Goal: Information Seeking & Learning: Learn about a topic

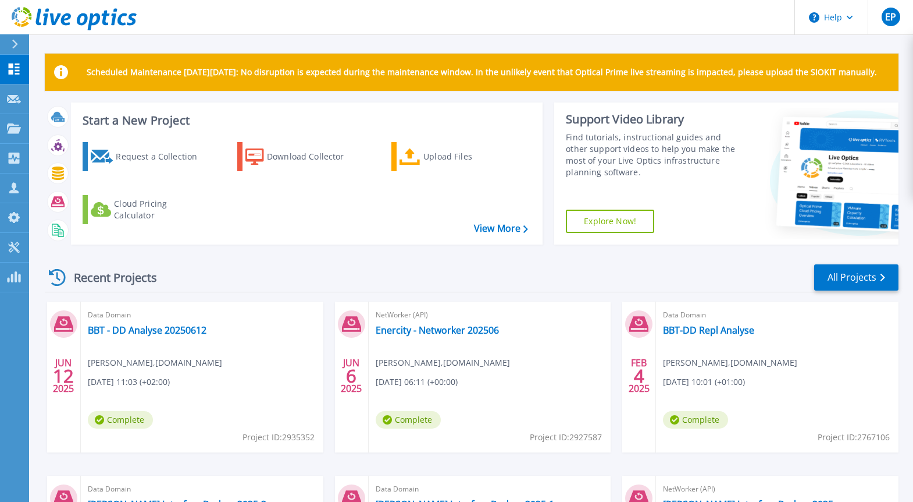
click at [15, 46] on icon at bounding box center [15, 44] width 6 height 9
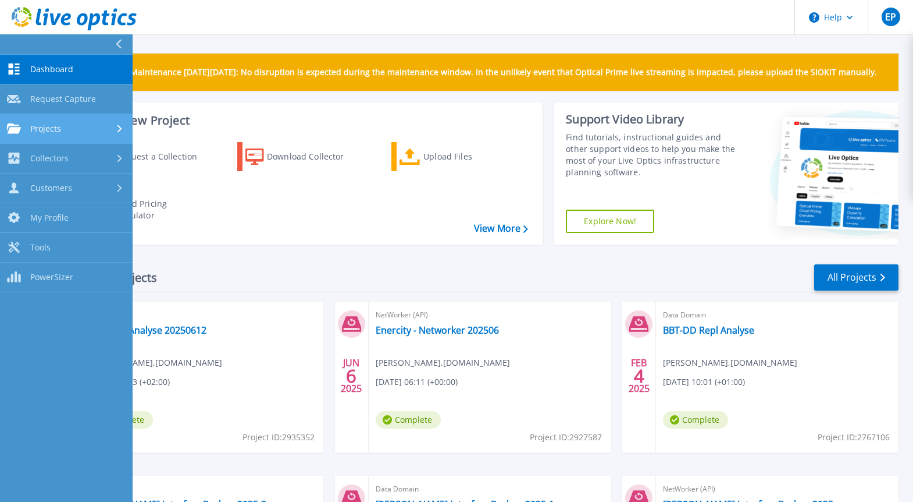
click at [47, 129] on span "Projects" at bounding box center [45, 128] width 31 height 10
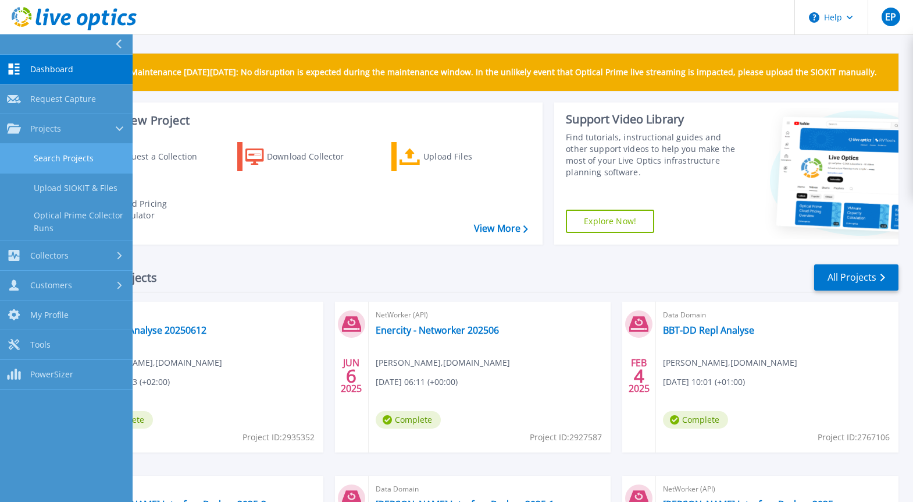
click at [56, 154] on link "Search Projects" at bounding box center [66, 159] width 133 height 30
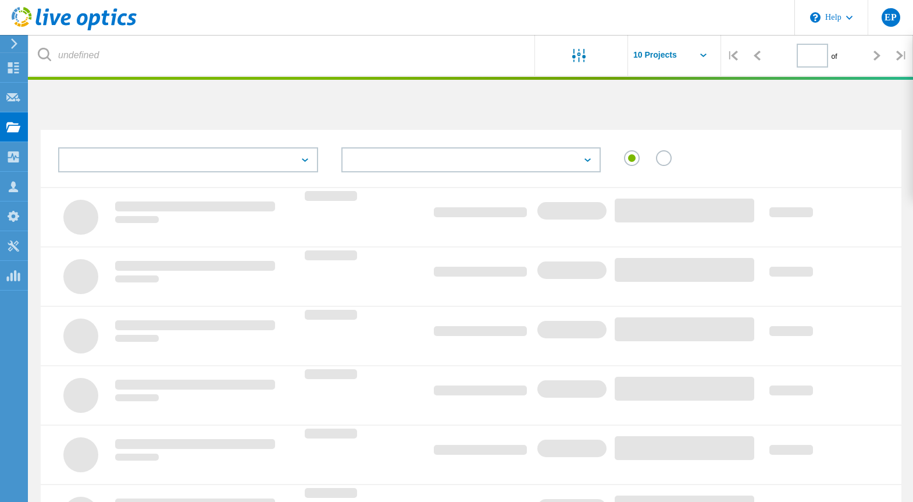
type input "1"
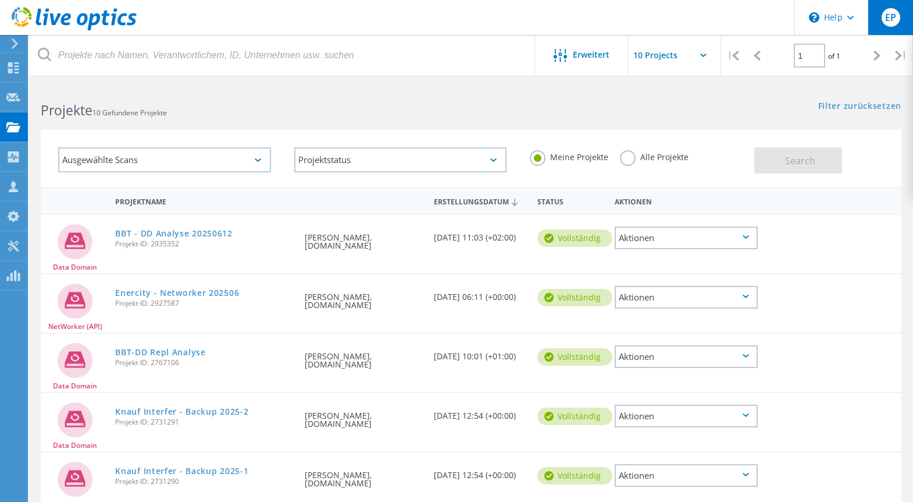
click at [888, 22] on span "EP" at bounding box center [891, 17] width 11 height 9
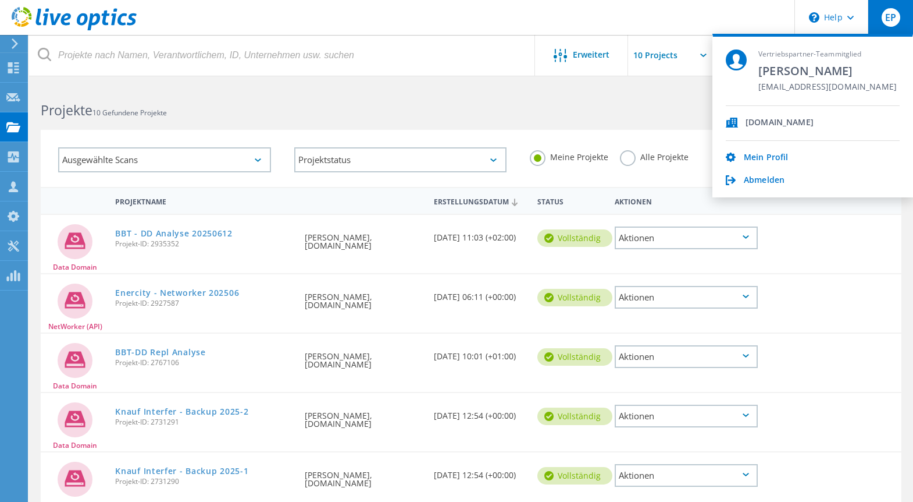
click at [772, 124] on span "[DOMAIN_NAME]" at bounding box center [780, 123] width 68 height 11
click at [389, 120] on div "Ausgewählte Scans Projektstatus Wird durchgeführt vollständig Veröffentlicht am…" at bounding box center [471, 151] width 884 height 72
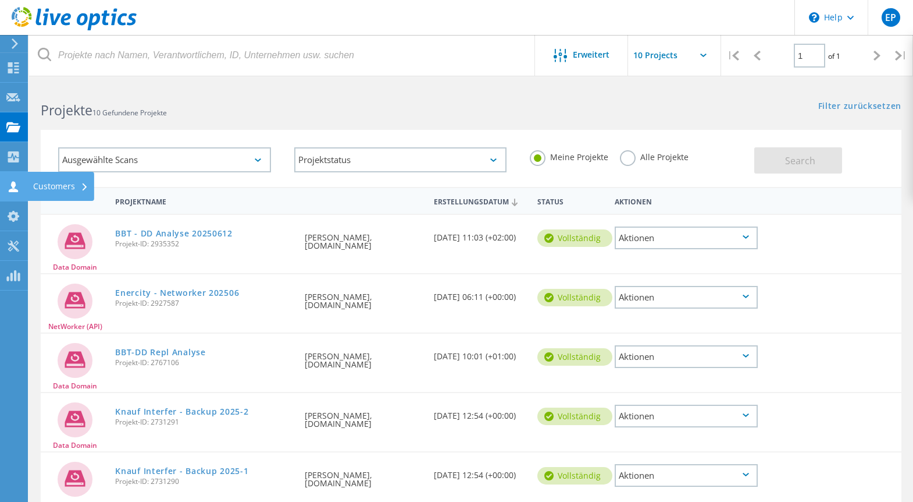
click at [12, 189] on use at bounding box center [13, 186] width 9 height 11
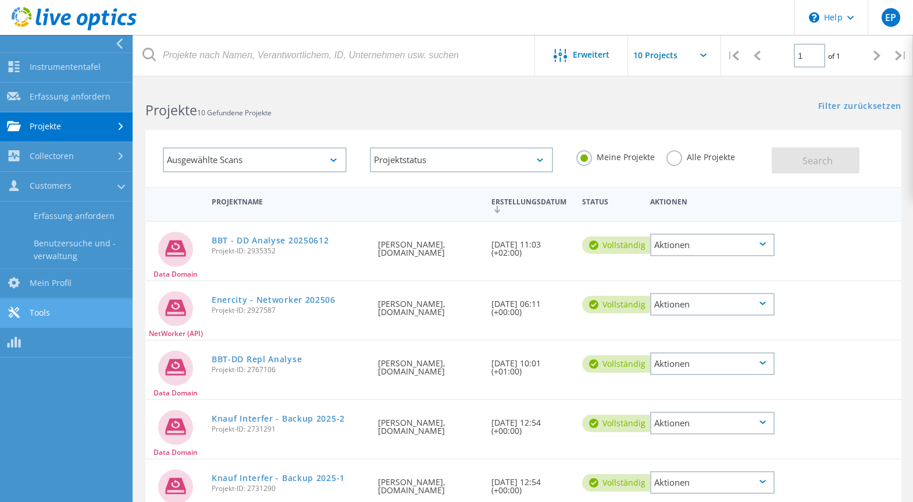
click at [34, 305] on link "Tools" at bounding box center [66, 313] width 133 height 30
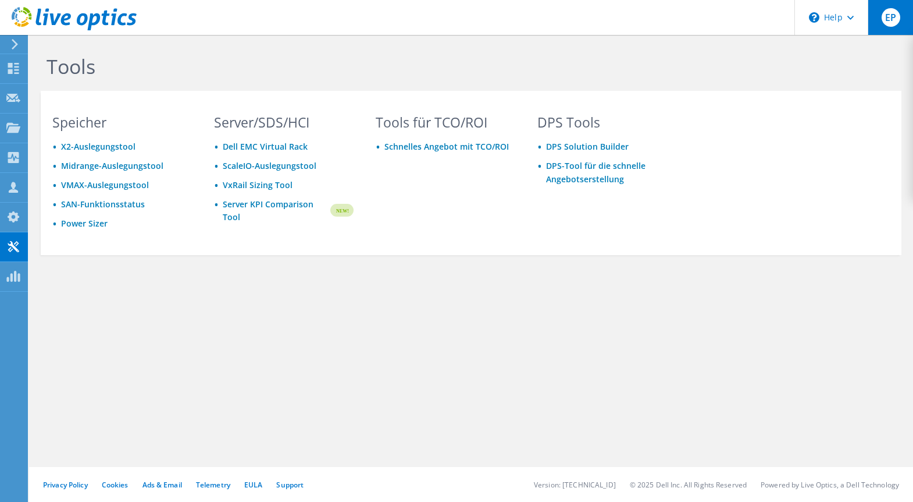
click at [884, 16] on span "EP" at bounding box center [891, 17] width 19 height 19
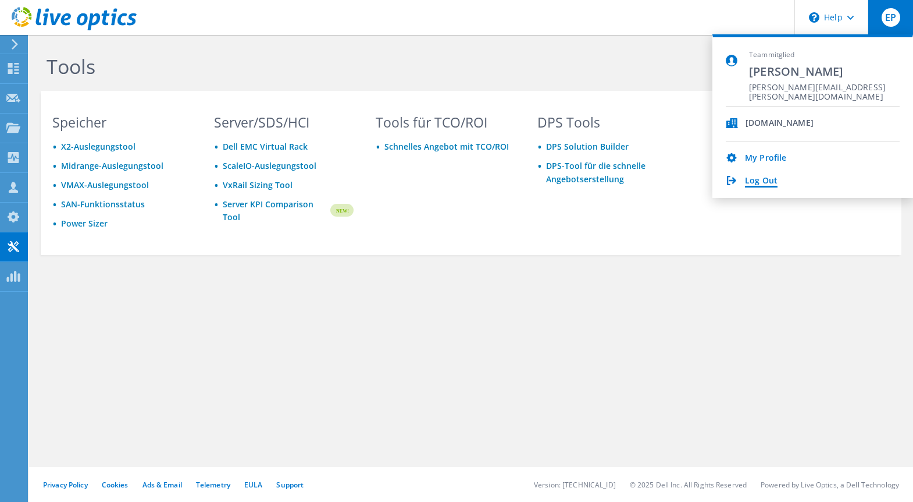
click at [763, 177] on link "Log Out" at bounding box center [761, 181] width 33 height 11
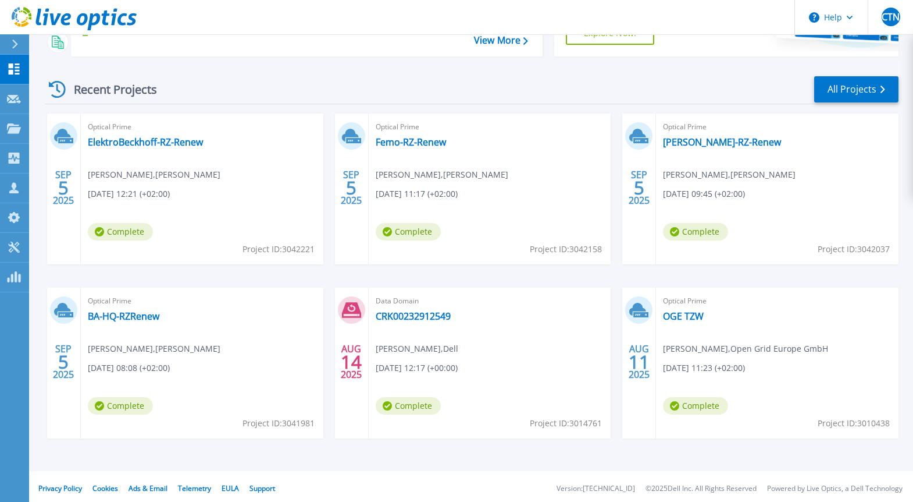
scroll to position [192, 0]
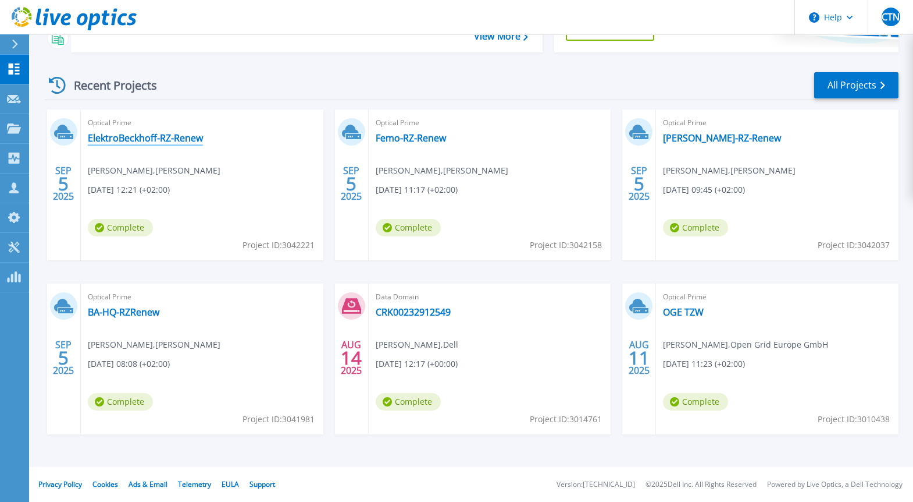
click at [138, 134] on link "ElektroBeckhoff-RZ-Renew" at bounding box center [145, 138] width 115 height 12
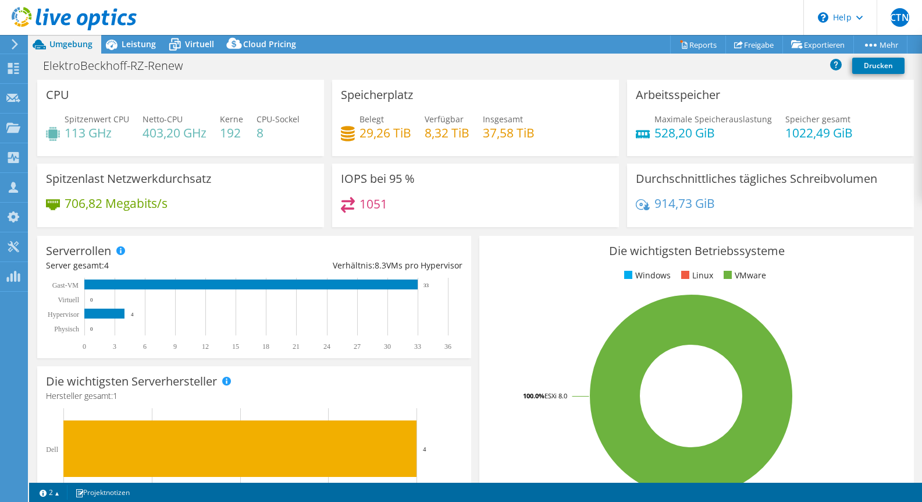
select select "USD"
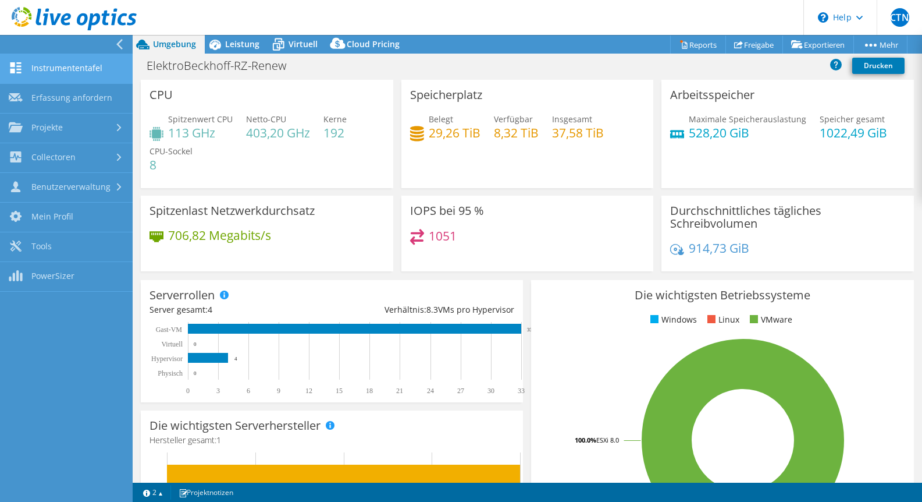
click at [24, 70] on link "Instrumententafel" at bounding box center [66, 69] width 133 height 30
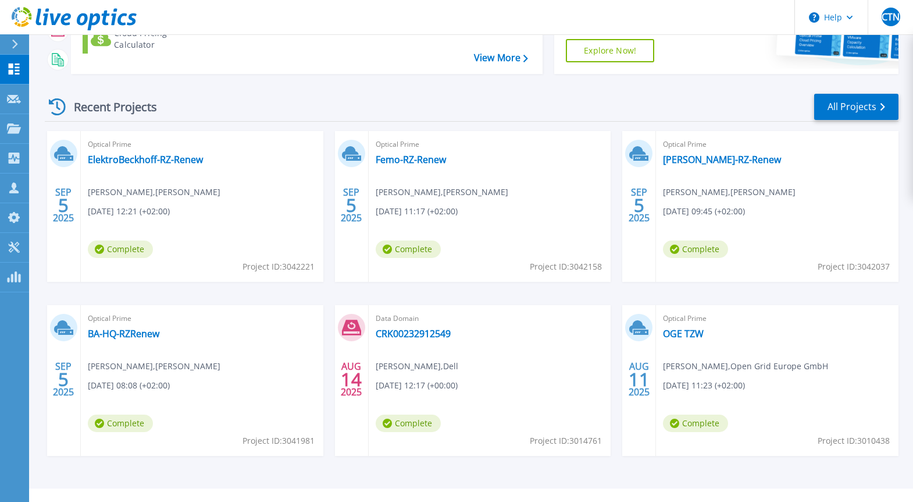
scroll to position [175, 0]
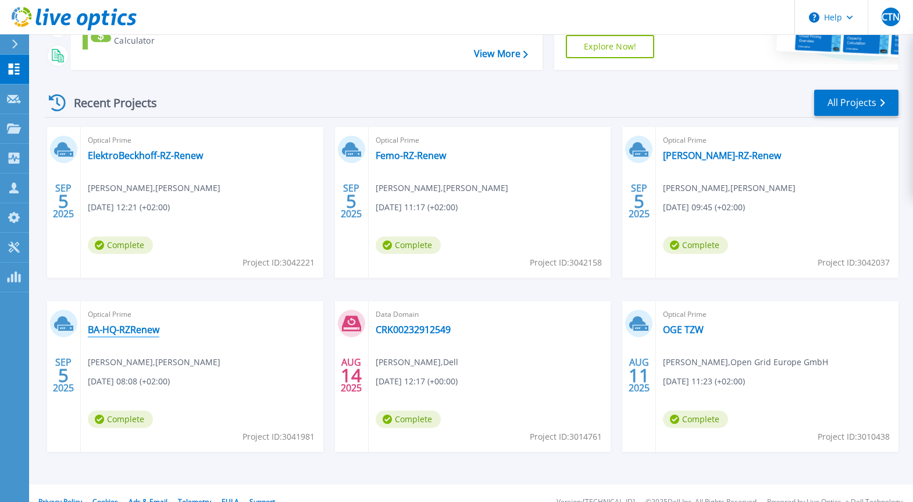
click at [128, 332] on link "BA-HQ-RZRenew" at bounding box center [124, 330] width 72 height 12
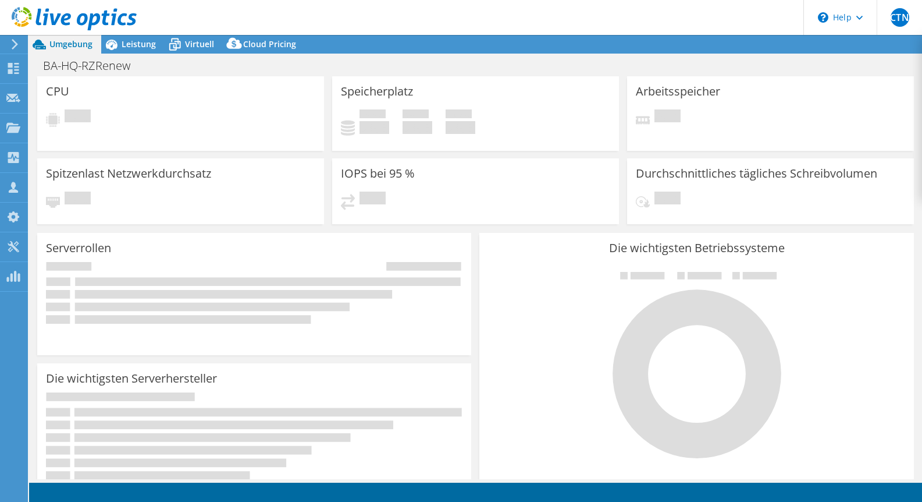
select select "USD"
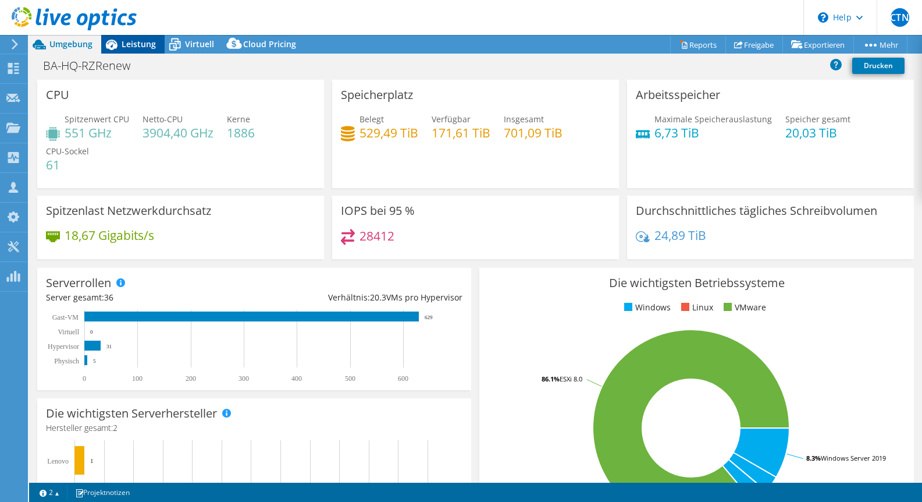
click at [142, 47] on span "Leistung" at bounding box center [139, 43] width 34 height 11
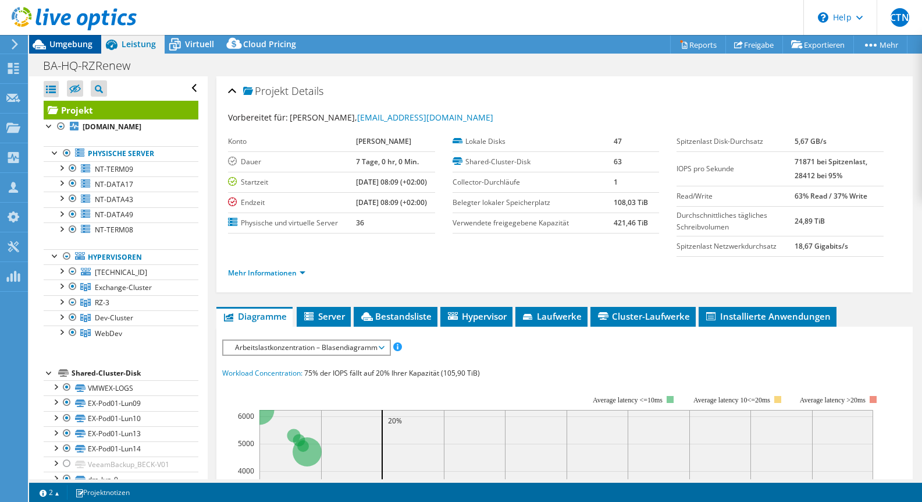
click at [83, 44] on span "Umgebung" at bounding box center [70, 43] width 43 height 11
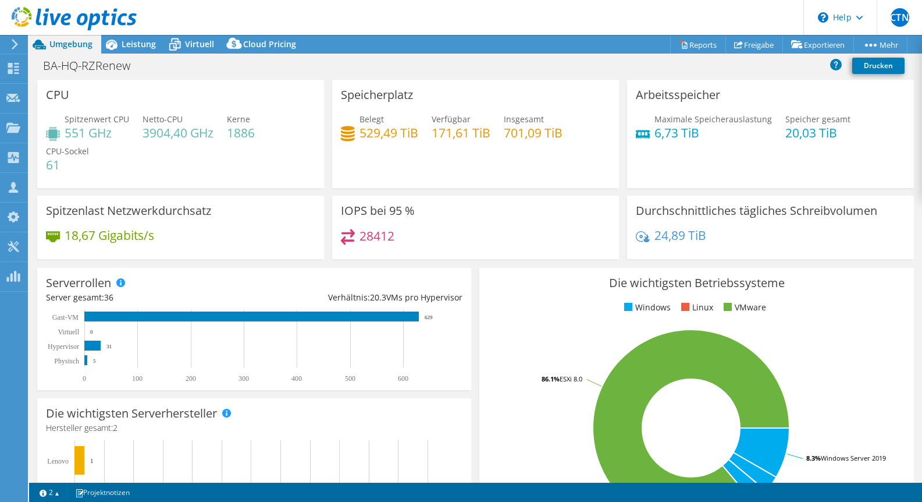
click at [525, 71] on div "BA-HQ-RZRenew Drucken" at bounding box center [475, 66] width 893 height 22
drag, startPoint x: 504, startPoint y: 65, endPoint x: 499, endPoint y: 72, distance: 8.4
click at [504, 65] on div "BA-HQ-RZRenew Drucken" at bounding box center [475, 66] width 893 height 22
click at [13, 64] on icon at bounding box center [13, 68] width 14 height 11
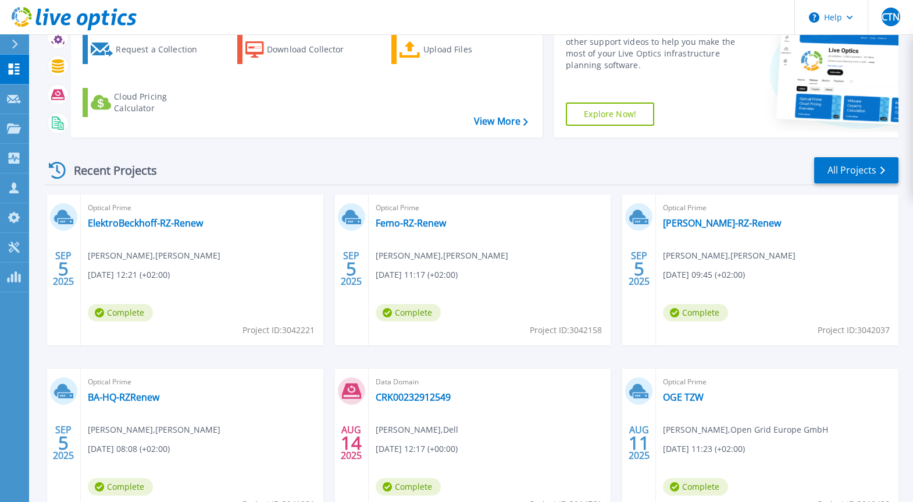
scroll to position [175, 0]
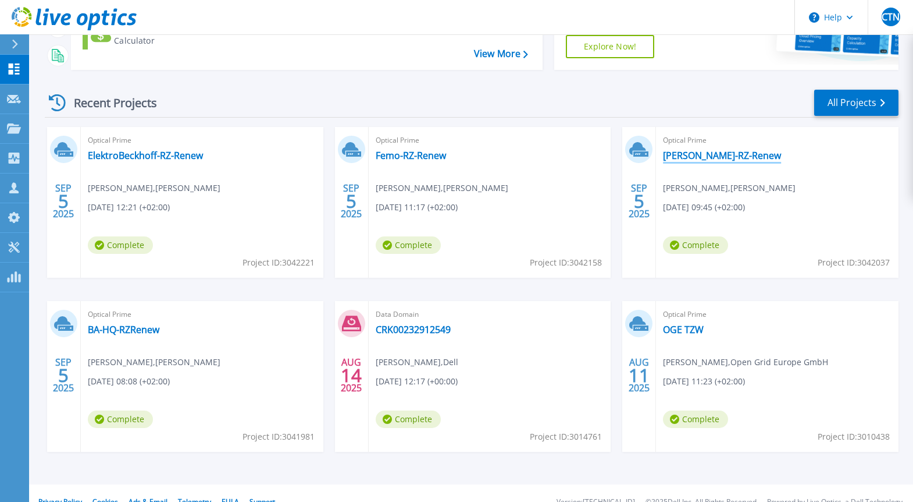
click at [704, 156] on link "[PERSON_NAME]-RZ-Renew" at bounding box center [722, 156] width 118 height 12
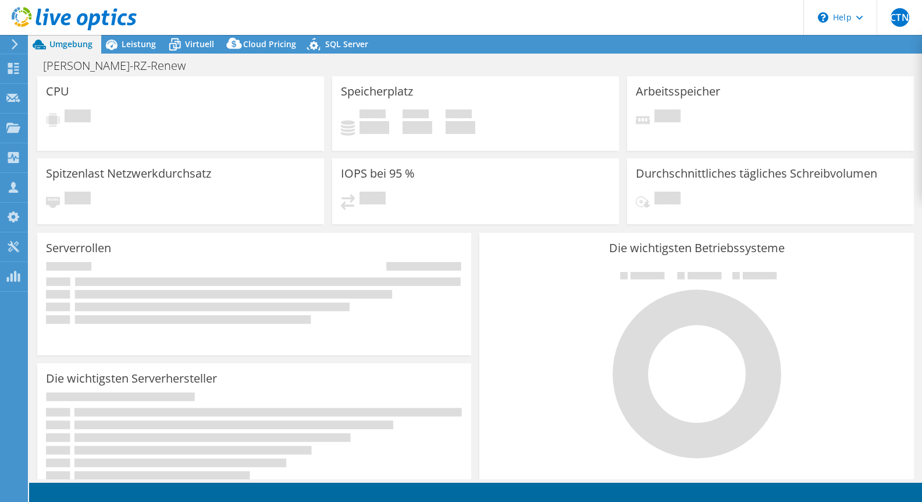
select select "EUFrankfurt"
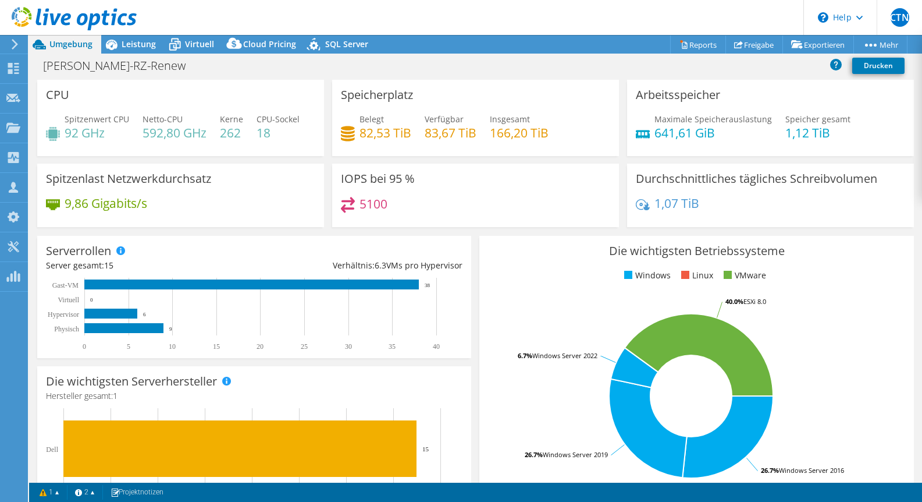
drag, startPoint x: 138, startPoint y: 42, endPoint x: 126, endPoint y: 56, distance: 18.9
click at [138, 42] on span "Leistung" at bounding box center [139, 43] width 34 height 11
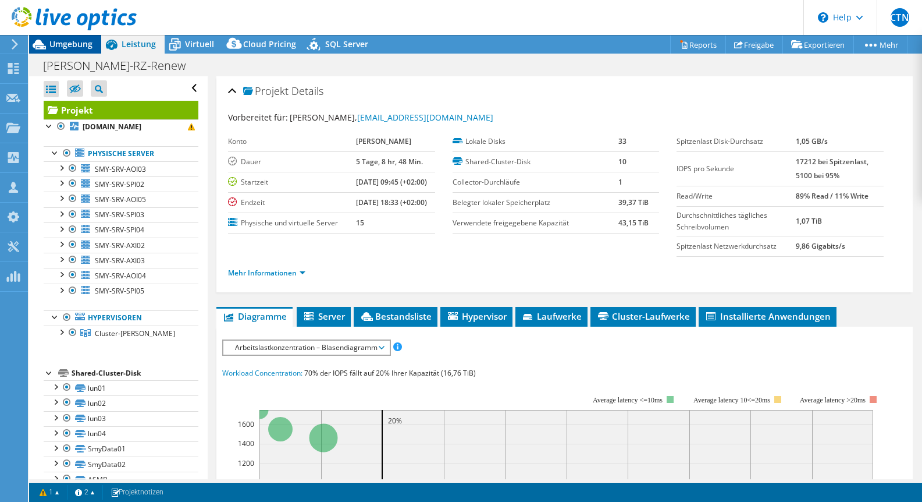
click at [63, 48] on span "Umgebung" at bounding box center [70, 43] width 43 height 11
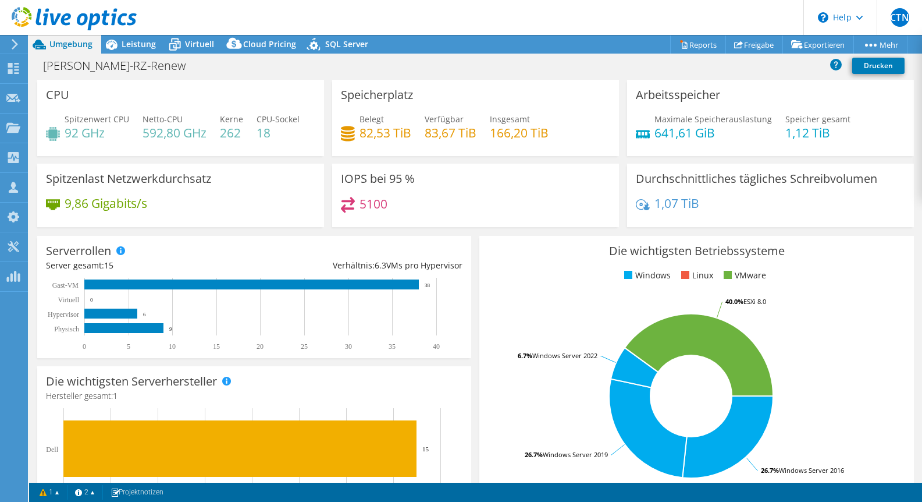
click at [15, 45] on use at bounding box center [15, 44] width 6 height 10
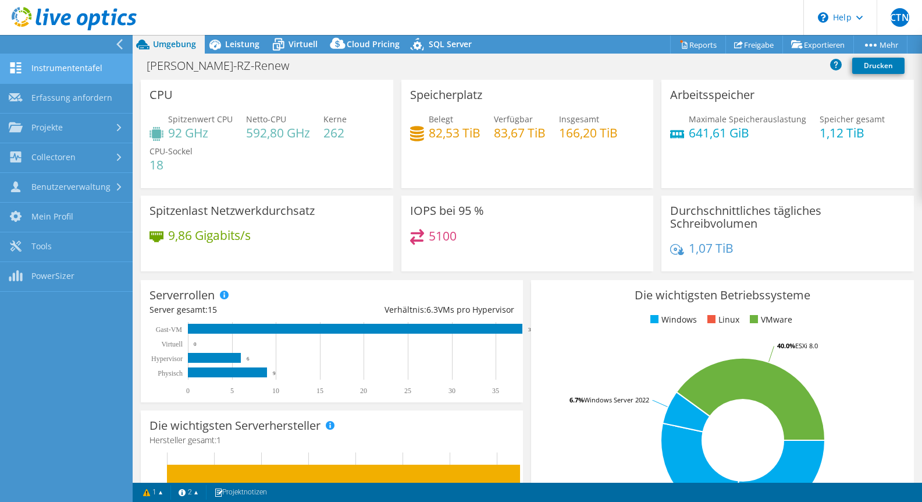
click at [73, 72] on link "Instrumententafel" at bounding box center [66, 69] width 133 height 30
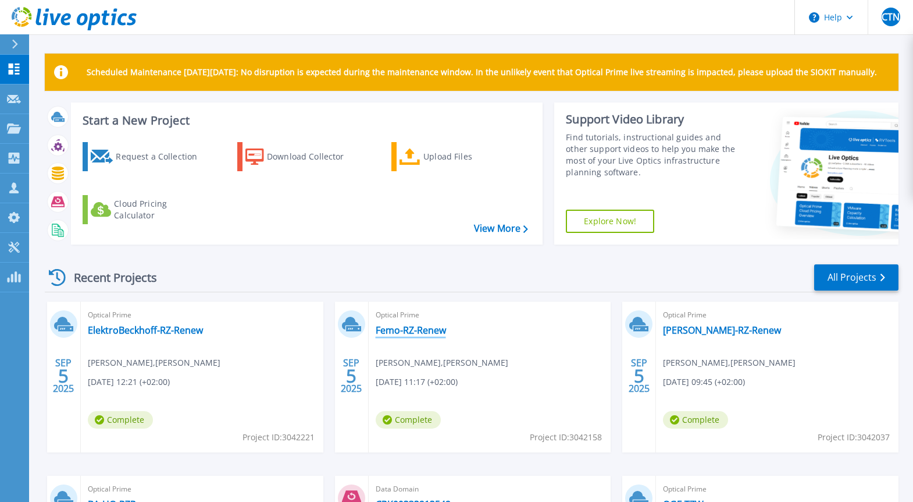
click at [426, 327] on link "Femo-RZ-Renew" at bounding box center [411, 330] width 70 height 12
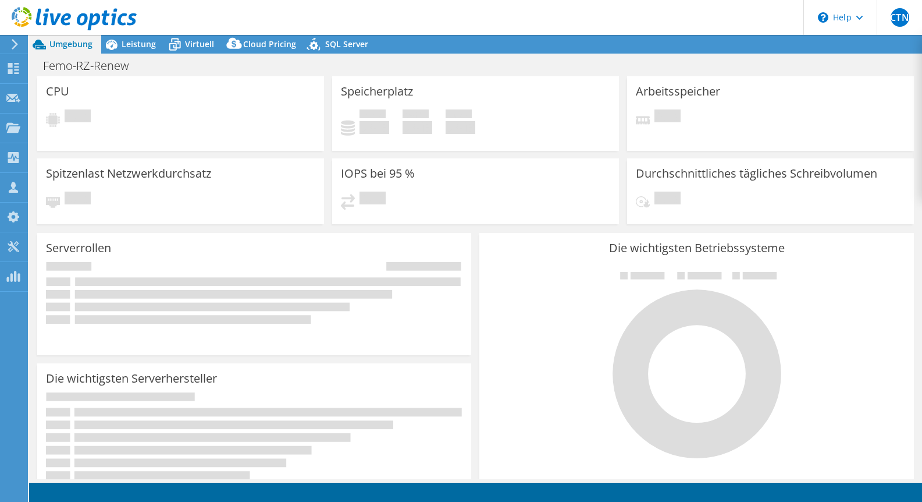
select select "USD"
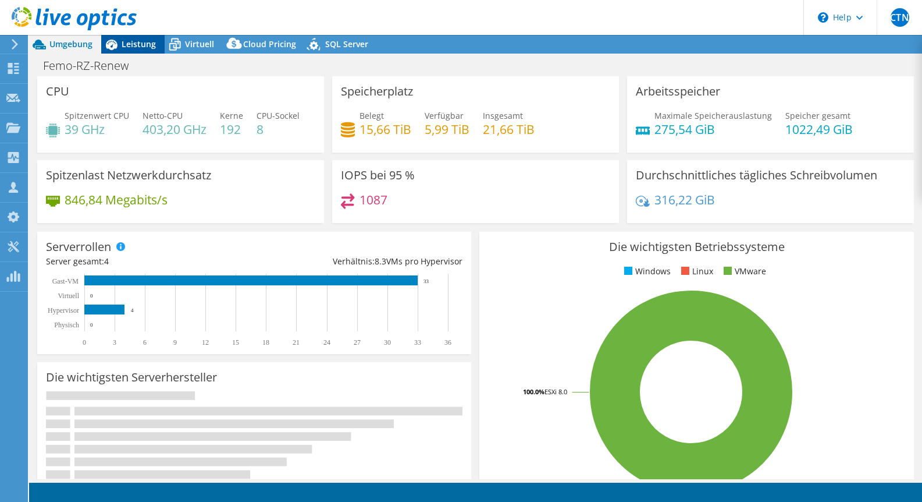
click at [142, 41] on span "Leistung" at bounding box center [139, 43] width 34 height 11
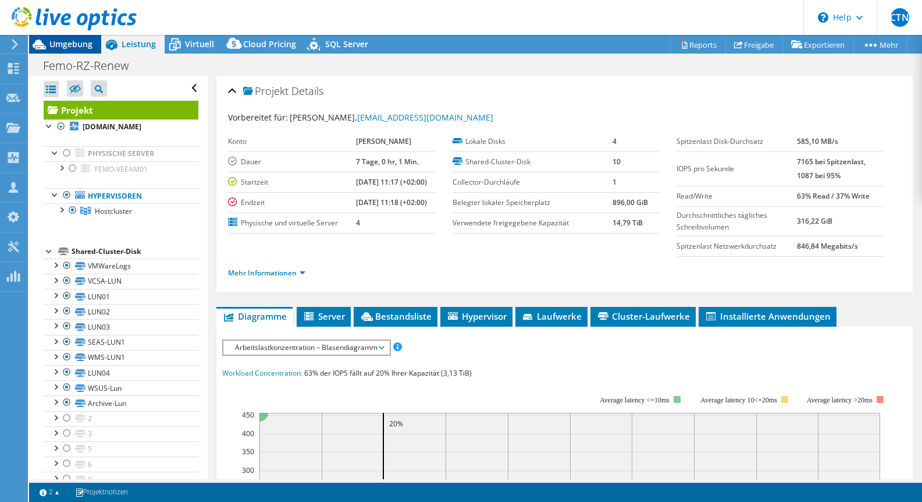
click at [73, 41] on span "Umgebung" at bounding box center [70, 43] width 43 height 11
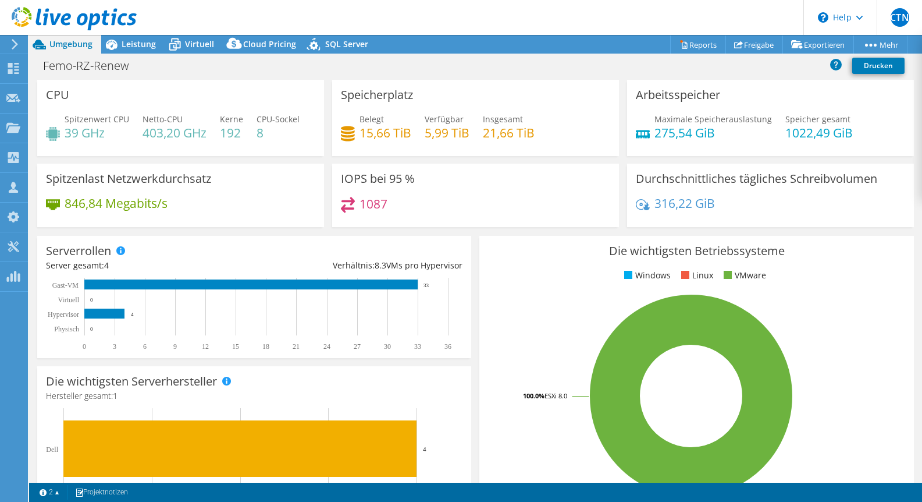
drag, startPoint x: 12, startPoint y: 38, endPoint x: 15, endPoint y: 51, distance: 13.3
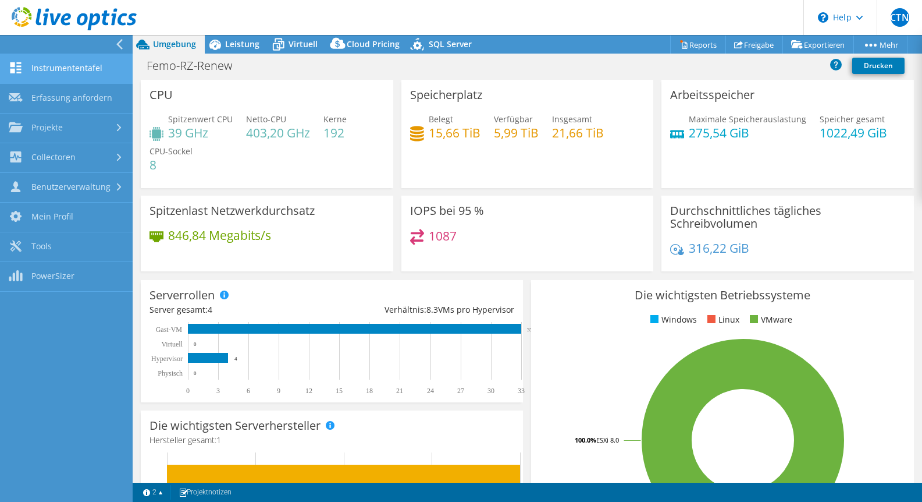
click at [28, 65] on link "Instrumententafel" at bounding box center [66, 69] width 133 height 30
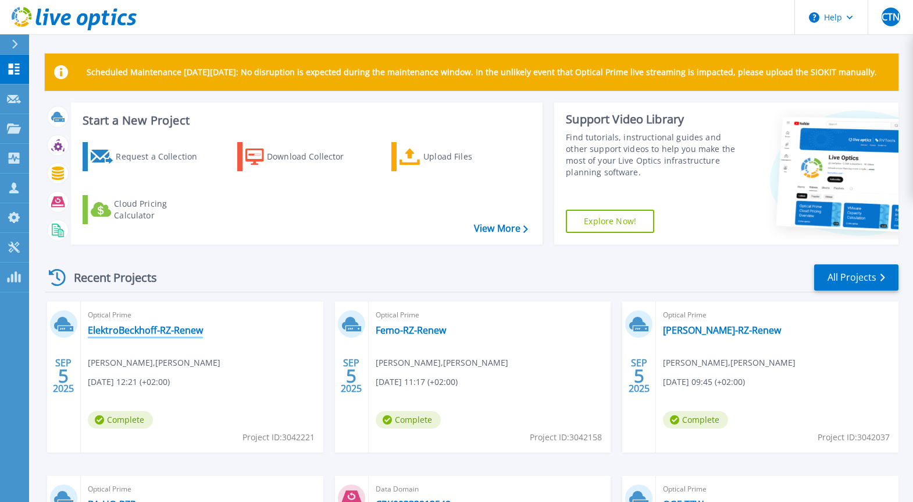
click at [152, 326] on link "ElektroBeckhoff-RZ-Renew" at bounding box center [145, 330] width 115 height 12
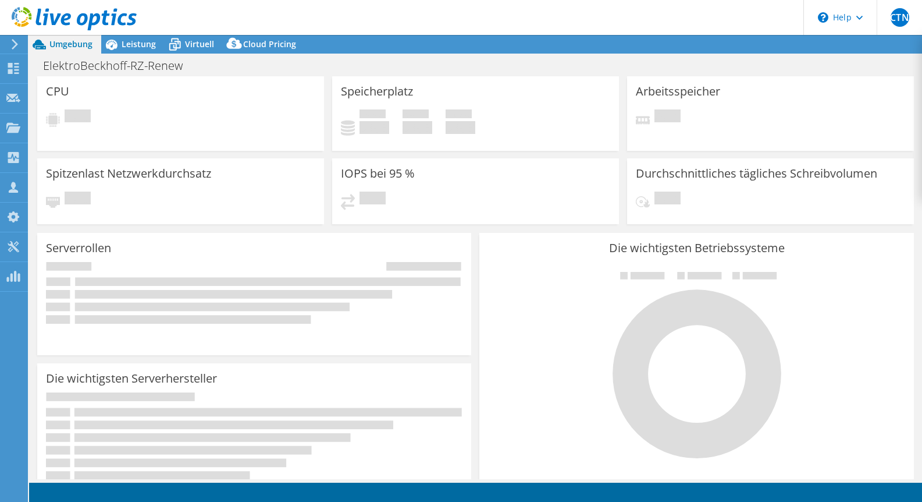
select select "USD"
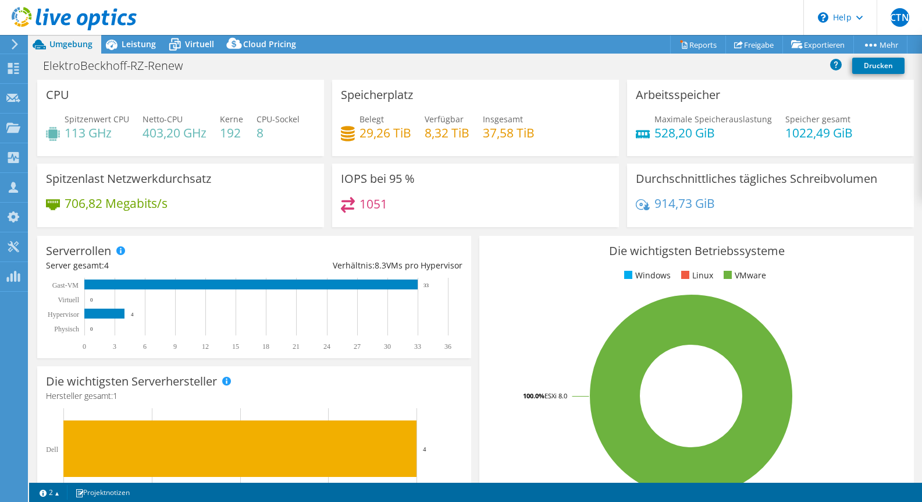
drag, startPoint x: 418, startPoint y: 76, endPoint x: 365, endPoint y: 95, distance: 56.0
click at [418, 76] on div "ElektroBeckhoff-RZ-Renew Drucken" at bounding box center [475, 66] width 893 height 22
click at [388, 69] on div "ElektroBeckhoff-RZ-Renew Drucken" at bounding box center [475, 66] width 893 height 22
click at [61, 62] on div "Instrumententafel" at bounding box center [68, 68] width 83 height 29
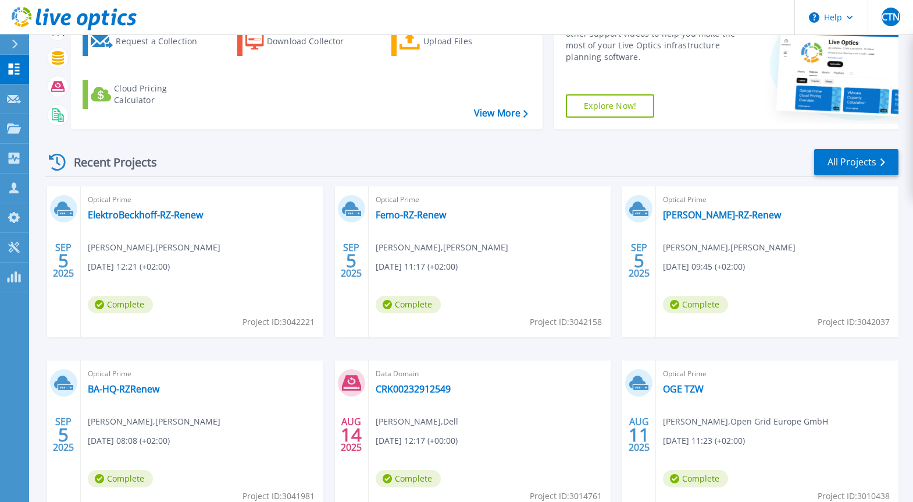
scroll to position [116, 0]
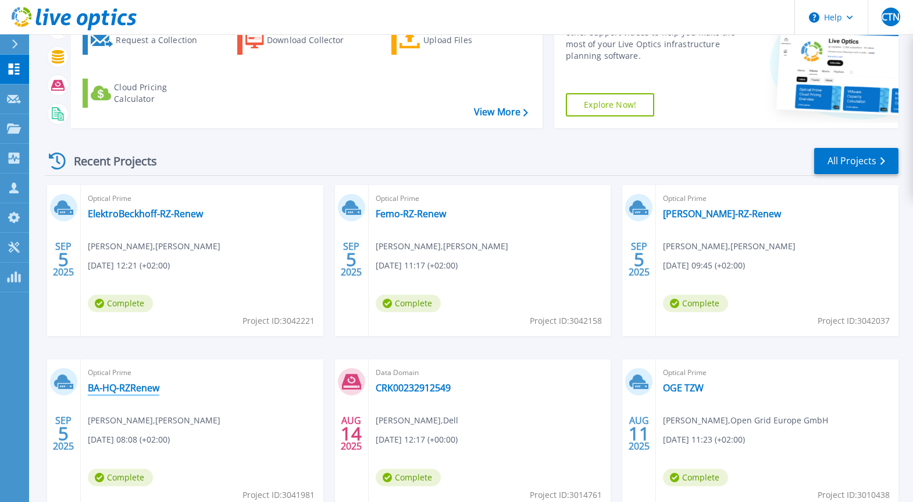
click at [130, 385] on link "BA-HQ-RZRenew" at bounding box center [124, 388] width 72 height 12
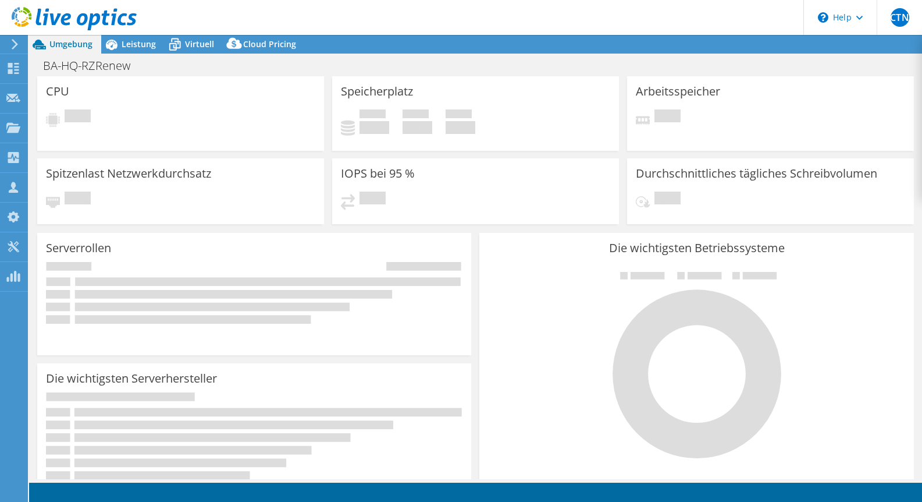
select select "USD"
